Goal: Task Accomplishment & Management: Use online tool/utility

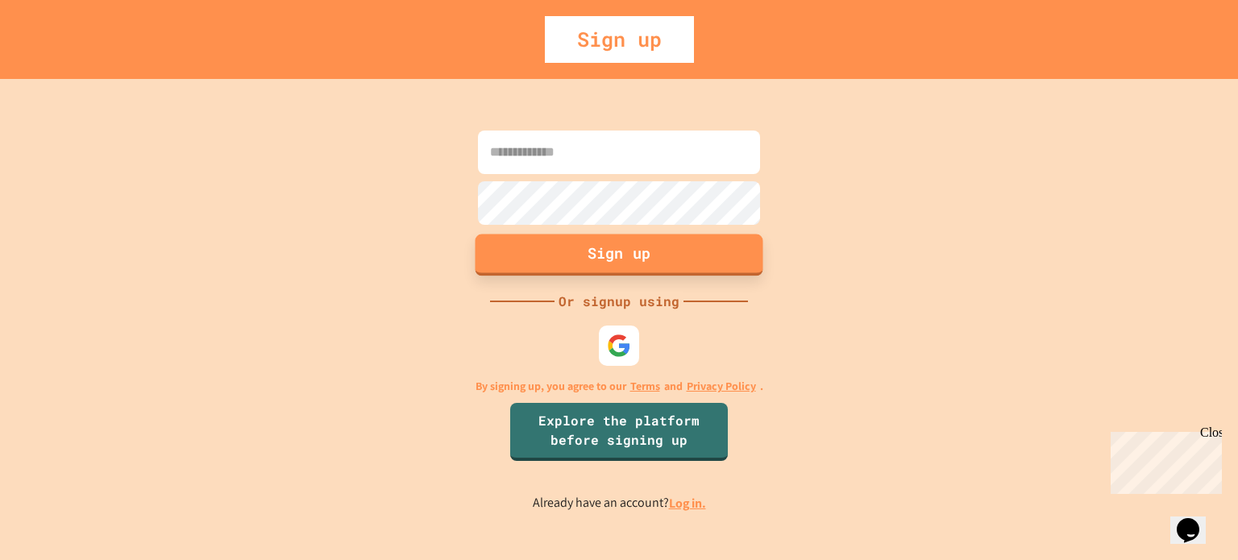
click at [668, 260] on button "Sign up" at bounding box center [620, 255] width 288 height 42
click at [632, 240] on button "Sign up" at bounding box center [620, 255] width 288 height 42
click at [613, 144] on input at bounding box center [619, 153] width 282 height 44
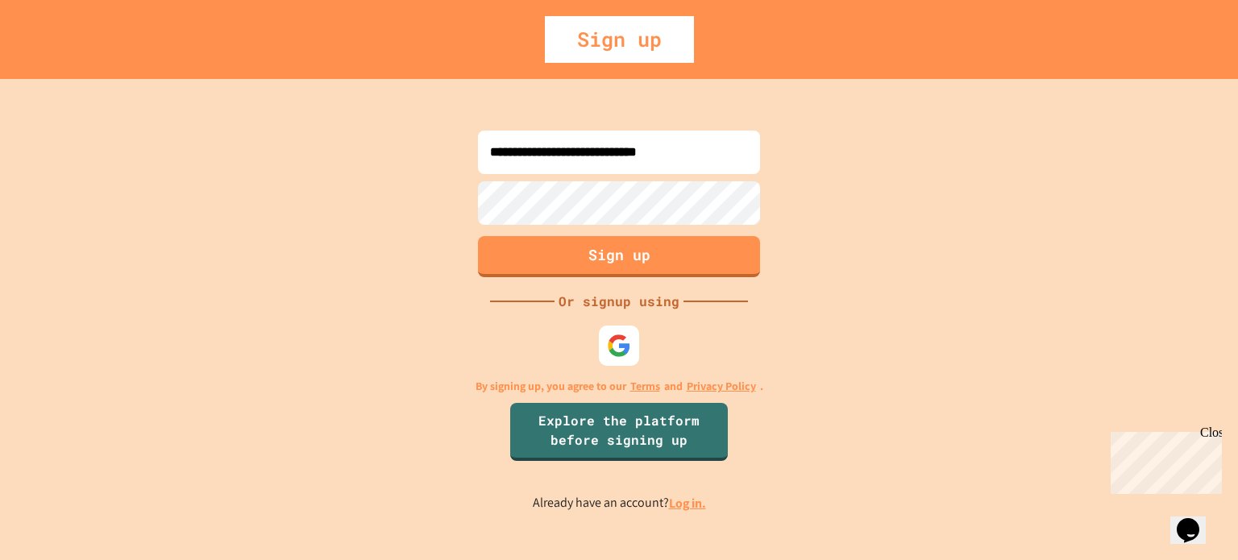
type input "**********"
click at [614, 256] on button "Sign up" at bounding box center [620, 255] width 288 height 42
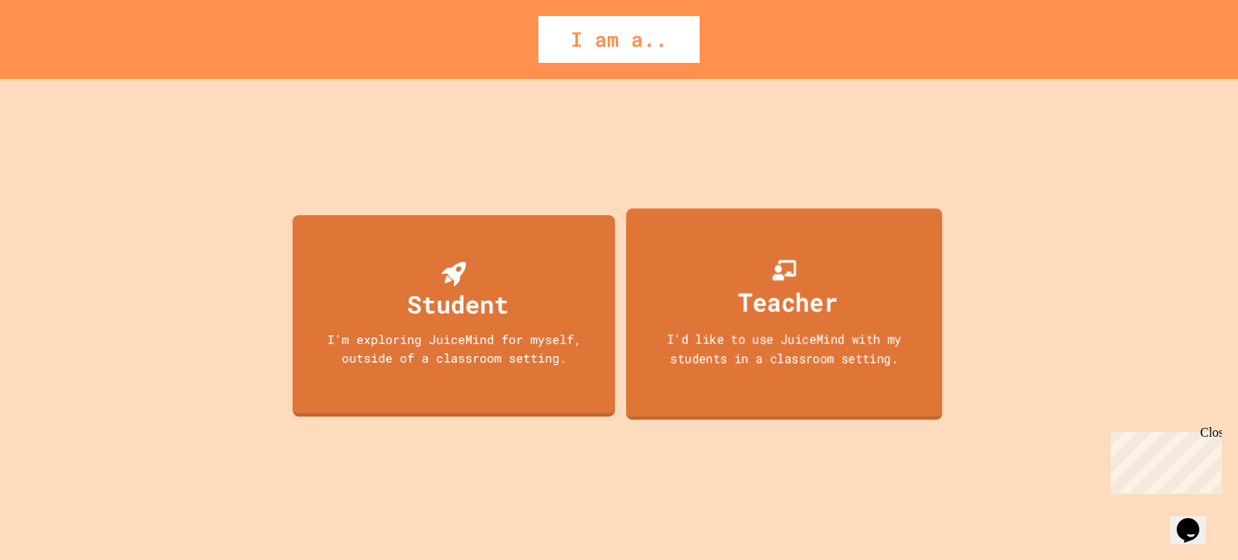
click at [719, 280] on div "Teacher I'd like to use JuiceMind with my students in a classroom setting." at bounding box center [784, 314] width 316 height 212
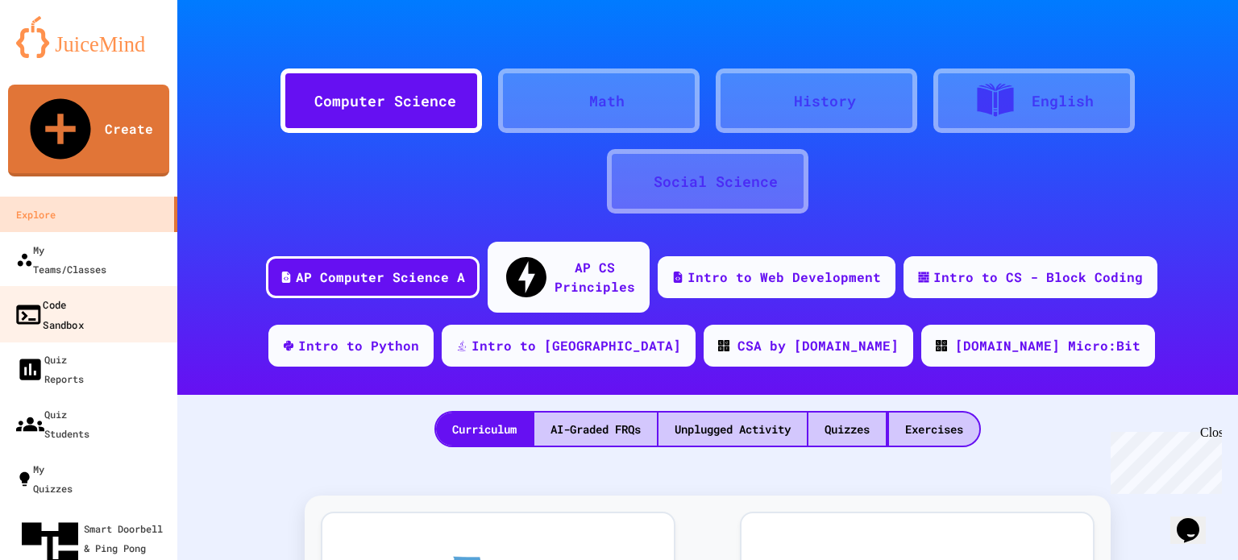
click at [84, 294] on div "Code Sandbox" at bounding box center [49, 314] width 70 height 40
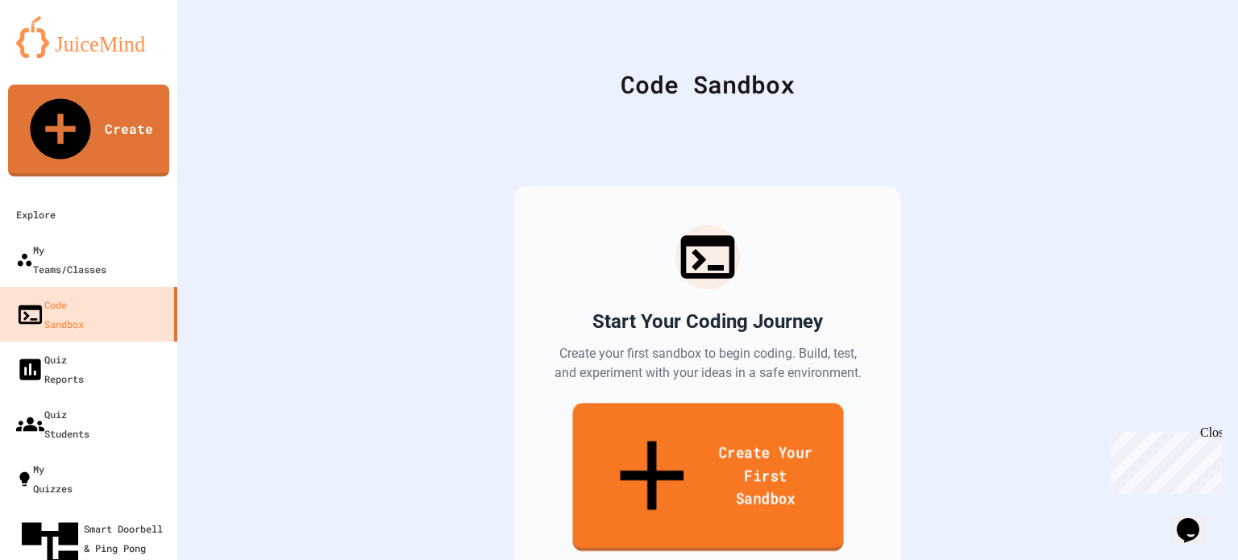
click at [668, 438] on link "Create Your First Sandbox" at bounding box center [707, 477] width 271 height 148
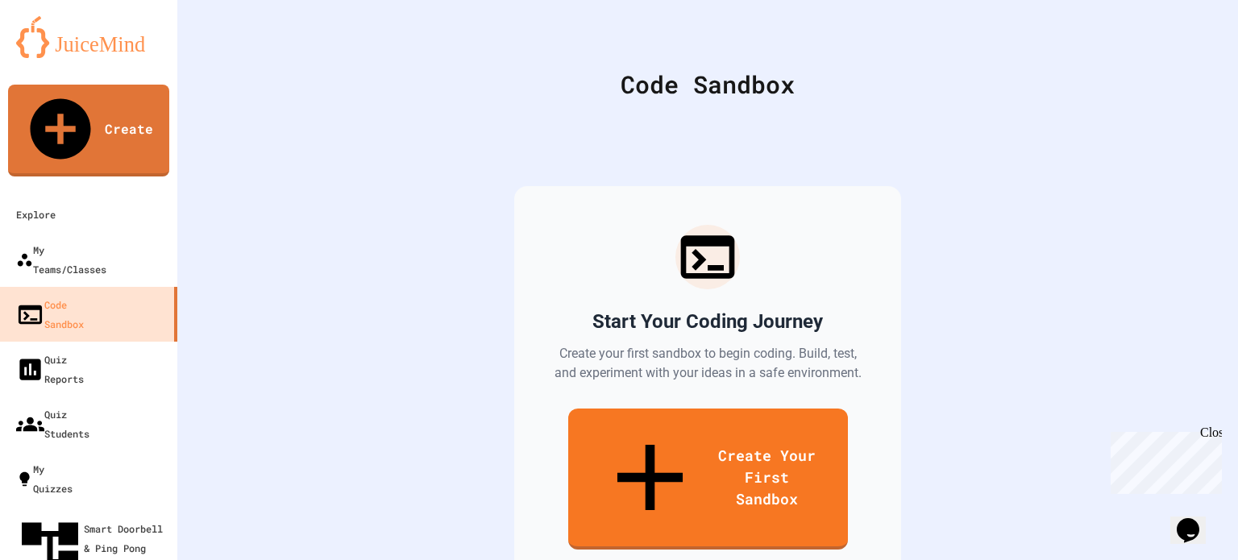
type input "*"
type input "**********"
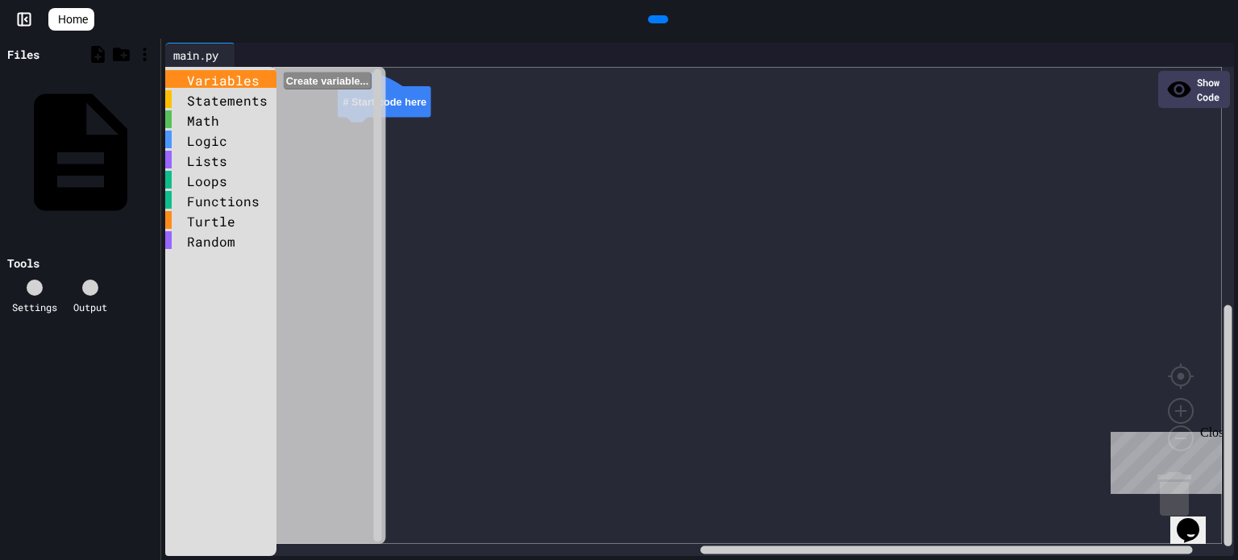
click at [226, 76] on div "Variables" at bounding box center [220, 79] width 111 height 18
click at [217, 110] on div "Math" at bounding box center [220, 119] width 111 height 18
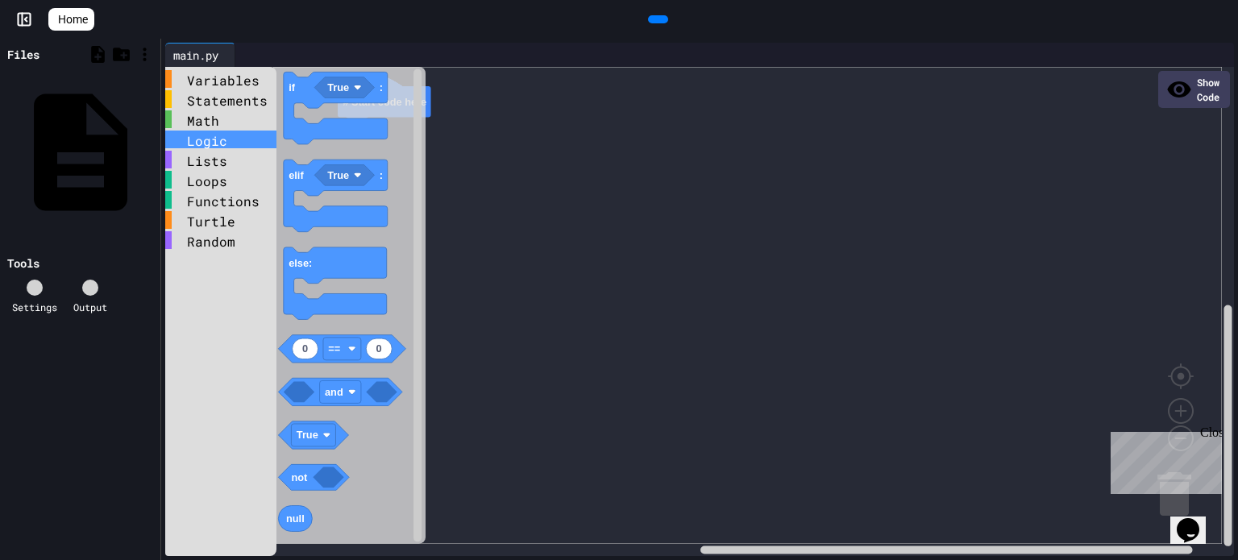
click at [199, 135] on div "Logic" at bounding box center [220, 140] width 111 height 18
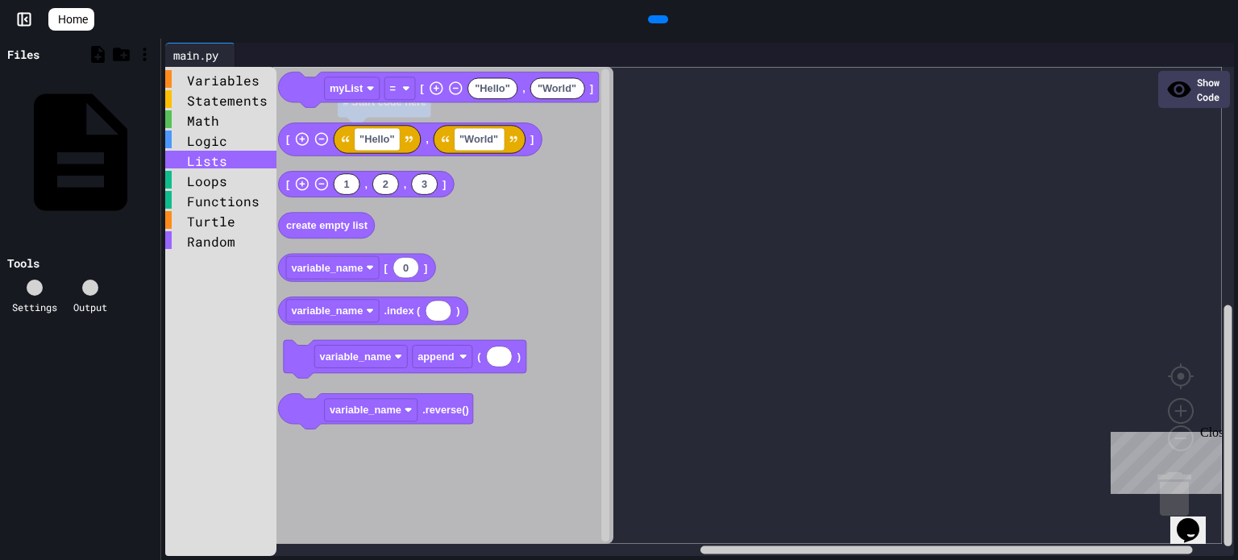
click at [199, 167] on div "Lists" at bounding box center [220, 160] width 111 height 18
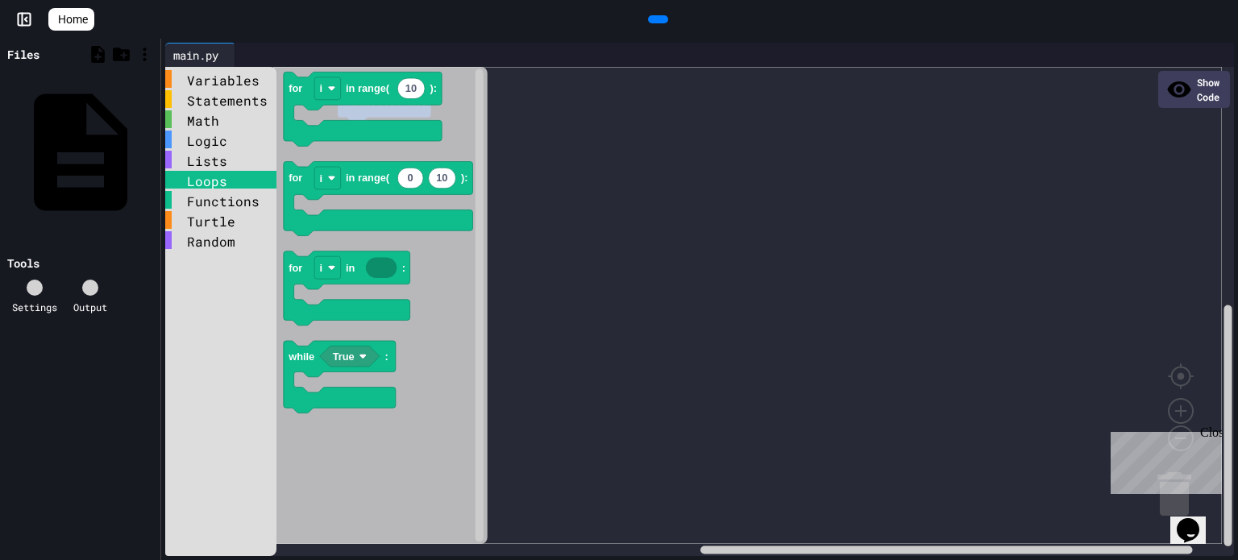
click at [203, 182] on div "Loops" at bounding box center [220, 180] width 111 height 18
click at [207, 206] on div "Functions" at bounding box center [220, 200] width 111 height 18
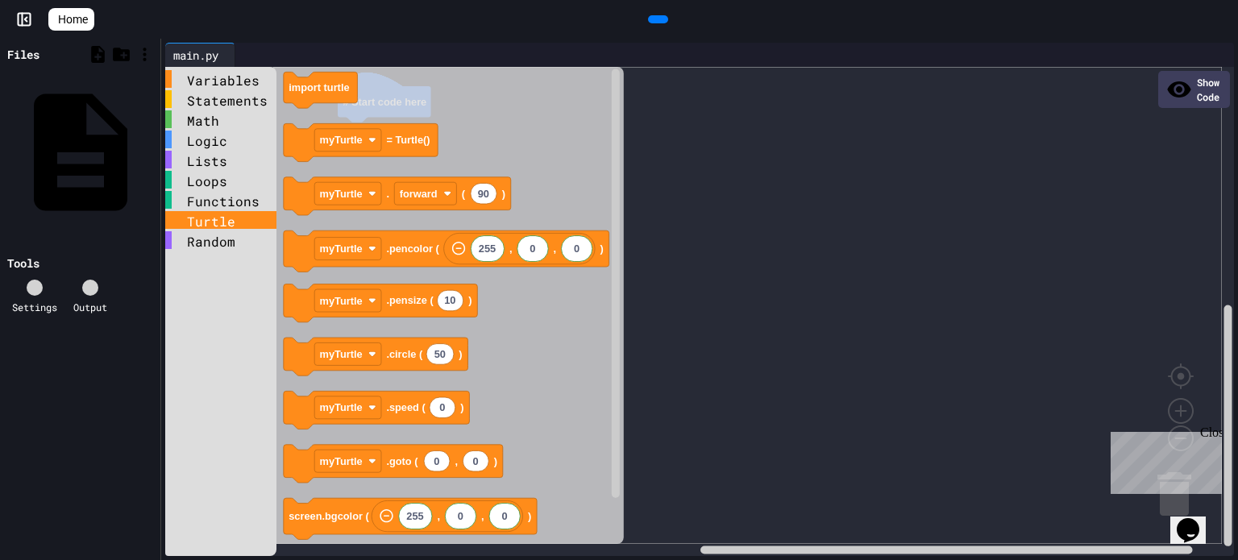
click at [207, 227] on div "Turtle" at bounding box center [220, 220] width 111 height 18
click at [206, 251] on div "Random" at bounding box center [220, 241] width 111 height 20
click at [208, 238] on div "Random" at bounding box center [220, 240] width 111 height 18
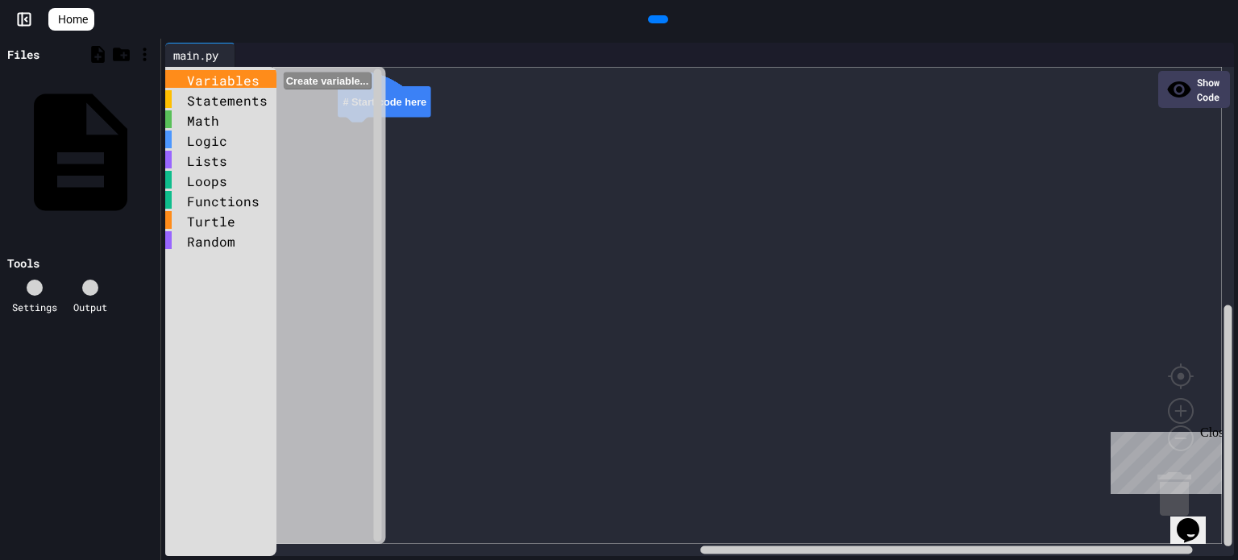
click at [214, 73] on div "Variables" at bounding box center [220, 79] width 111 height 18
